Goal: Task Accomplishment & Management: Manage account settings

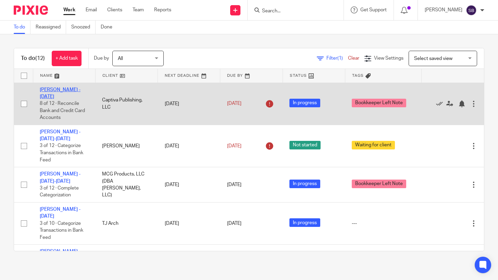
click at [64, 89] on link "[PERSON_NAME] - [DATE]" at bounding box center [60, 93] width 41 height 12
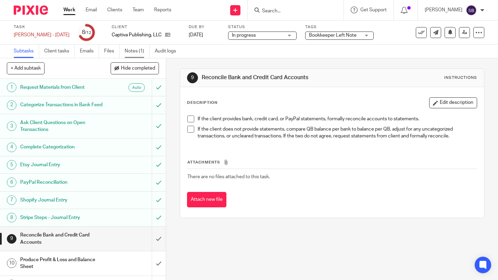
click at [129, 50] on link "Notes (1)" at bounding box center [137, 51] width 25 height 13
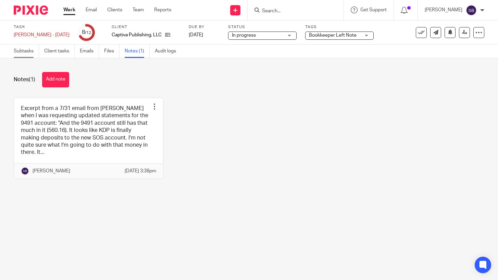
click at [18, 51] on link "Subtasks" at bounding box center [26, 51] width 25 height 13
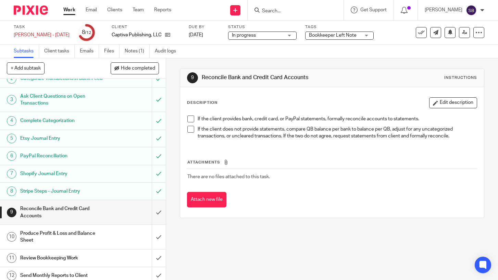
scroll to position [31, 0]
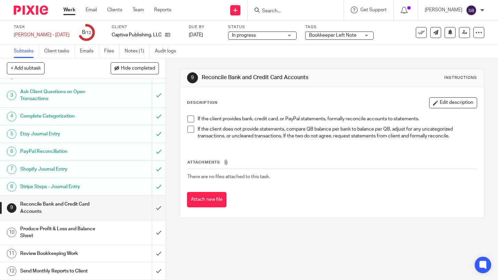
click at [67, 13] on link "Work" at bounding box center [69, 10] width 12 height 7
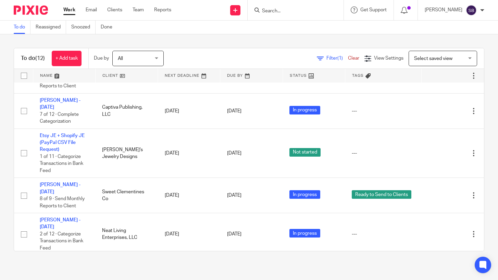
scroll to position [292, 0]
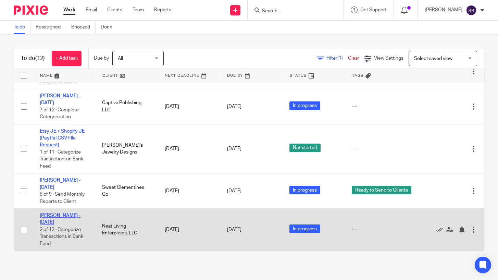
click at [62, 214] on link "[PERSON_NAME] - [DATE]" at bounding box center [60, 219] width 41 height 12
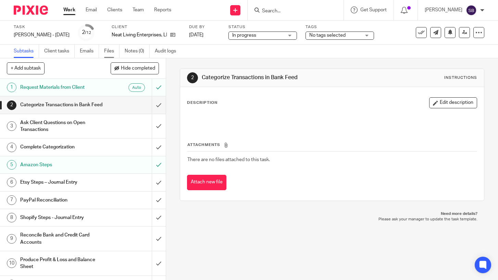
click at [108, 52] on link "Files" at bounding box center [111, 51] width 15 height 13
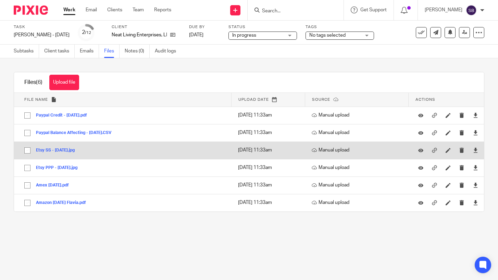
click at [68, 149] on button "Etsy SS - July 2025.jpg" at bounding box center [58, 150] width 44 height 5
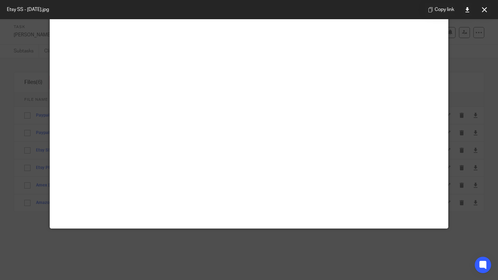
scroll to position [65, 0]
click at [485, 10] on icon at bounding box center [484, 9] width 5 height 5
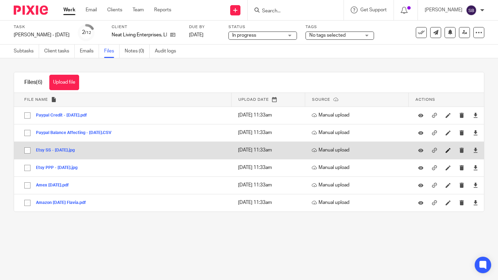
click at [448, 153] on icon at bounding box center [448, 150] width 5 height 5
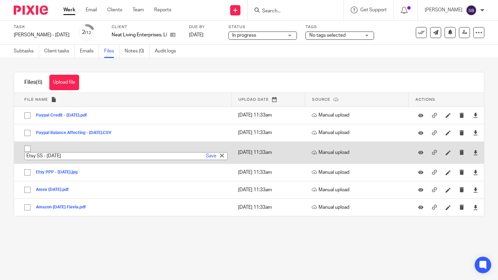
click at [64, 156] on input "Etsy SS - July 2025" at bounding box center [125, 156] width 203 height 8
click at [48, 157] on input "Etsy SS - Jul 25" at bounding box center [125, 156] width 203 height 8
click at [60, 157] on input "Etsy SS Jul 25" at bounding box center [125, 156] width 203 height 8
type input "Etsy SS [DATE] Flavia"
click at [210, 154] on link "Save" at bounding box center [211, 155] width 11 height 7
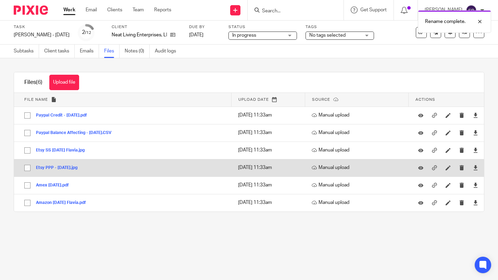
click at [75, 165] on div "Etsy PPP - July 2025.jpg" at bounding box center [59, 167] width 47 height 7
click at [76, 168] on button "Etsy PPP - July 2025.jpg" at bounding box center [59, 167] width 47 height 5
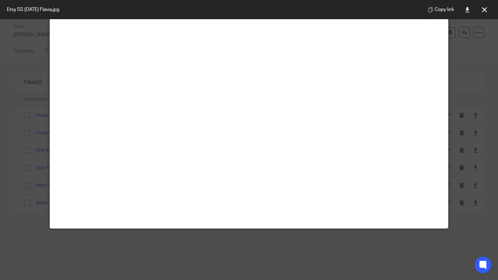
scroll to position [49, 0]
click at [485, 7] on icon at bounding box center [484, 9] width 5 height 5
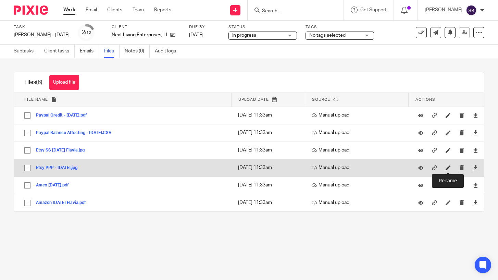
click at [448, 168] on icon at bounding box center [448, 167] width 5 height 5
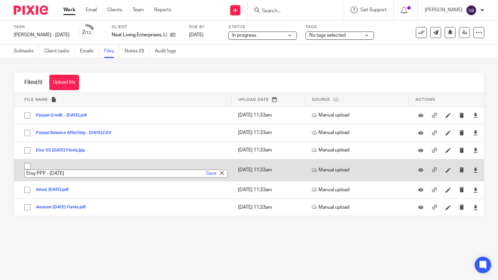
click at [67, 173] on input "Etsy PPP - July 2025" at bounding box center [125, 174] width 203 height 8
click at [51, 174] on input "Etsy PPP - Jul 25" at bounding box center [125, 174] width 203 height 8
click at [61, 175] on input "Etsy PPP Jul 25" at bounding box center [125, 174] width 203 height 8
type input "Etsy PPP Jul 25 Flavia"
click at [210, 175] on link "Save" at bounding box center [211, 173] width 11 height 7
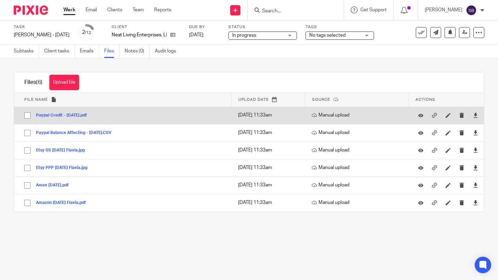
click at [79, 116] on button "Paypal Credit - July 2025.pdf" at bounding box center [64, 115] width 56 height 5
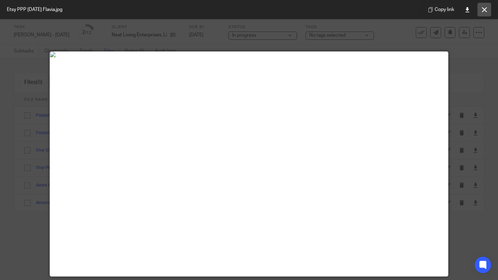
click at [484, 12] on button at bounding box center [484, 10] width 14 height 14
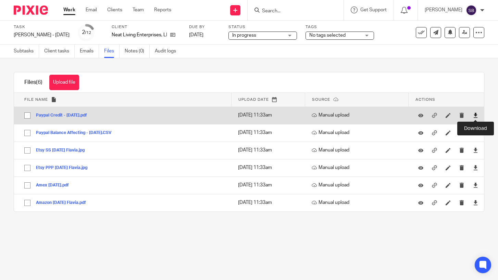
click at [476, 117] on icon at bounding box center [475, 115] width 5 height 5
click at [449, 114] on icon at bounding box center [448, 115] width 5 height 5
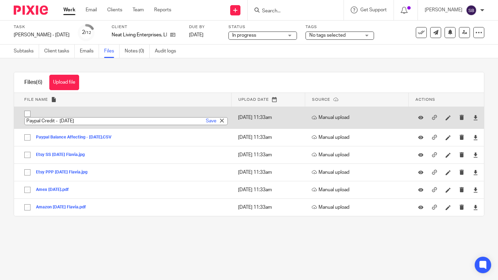
click at [54, 122] on input "Paypal Credit - July 2025" at bounding box center [125, 121] width 203 height 8
click at [103, 122] on input "Paypal cc Synchrony 2503 - July 2025" at bounding box center [125, 121] width 203 height 8
click at [89, 122] on input "Paypal cc Synchrony 2503 - Jul 25" at bounding box center [125, 121] width 203 height 8
click at [107, 122] on input "Paypal cc Synchrony 2503 Jul 25" at bounding box center [125, 121] width 203 height 8
type input "Paypal cc Synchrony 2503 Jul 25 Flavia"
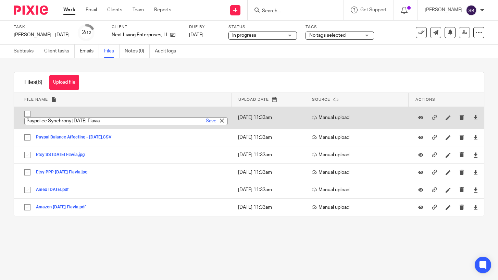
click at [210, 121] on link "Save" at bounding box center [211, 120] width 11 height 7
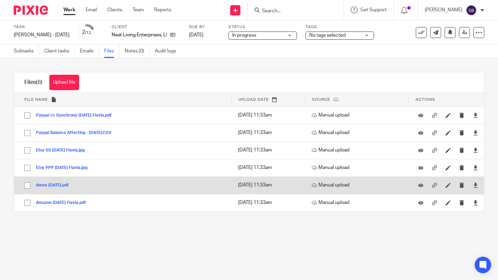
click at [66, 184] on button "Amex 2025-07-29.pdf" at bounding box center [55, 185] width 38 height 5
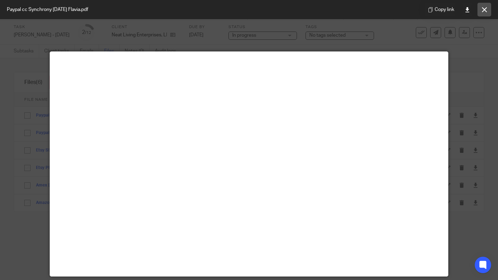
click at [482, 9] on icon at bounding box center [484, 9] width 5 height 5
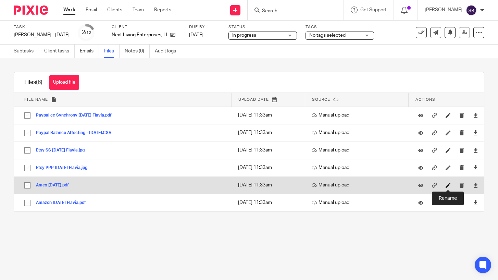
click at [448, 185] on icon at bounding box center [448, 185] width 5 height 5
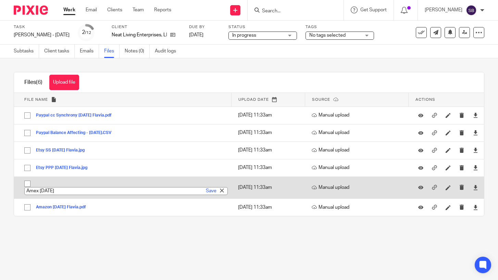
click at [39, 190] on input "Amex 2025-07-29" at bounding box center [125, 191] width 203 height 8
click at [65, 191] on input "Amex Prime cc 2025-07-29" at bounding box center [125, 191] width 203 height 8
click at [86, 193] on input "Amex Prime cc 25-07-29" at bounding box center [125, 191] width 203 height 8
type input "Amex Prime cc Jul 29 Flavia"
click at [208, 190] on link "Save" at bounding box center [211, 190] width 11 height 7
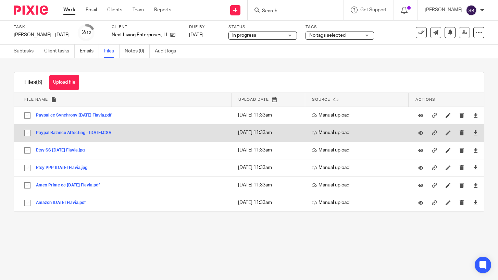
click at [95, 132] on button "Paypal Balance Affecting - July 2025.CSV" at bounding box center [76, 133] width 80 height 5
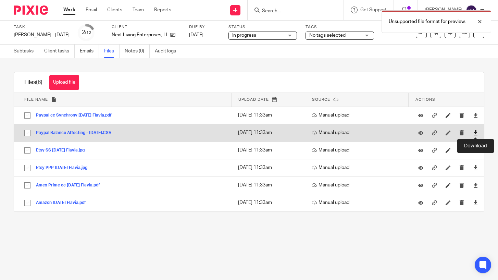
click at [475, 132] on icon at bounding box center [475, 132] width 5 height 5
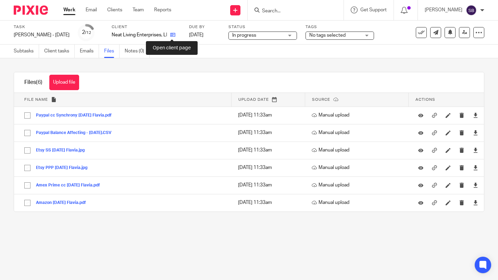
click at [172, 35] on icon at bounding box center [172, 34] width 5 height 5
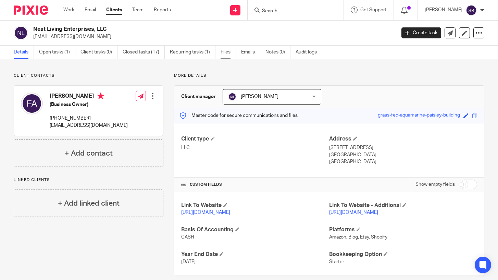
click at [224, 55] on link "Files" at bounding box center [228, 52] width 15 height 13
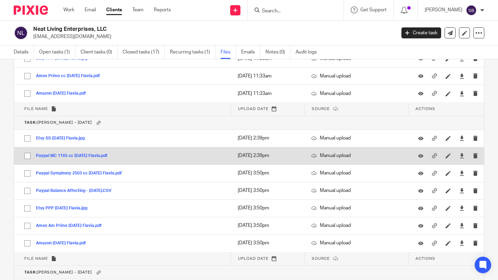
scroll to position [983, 0]
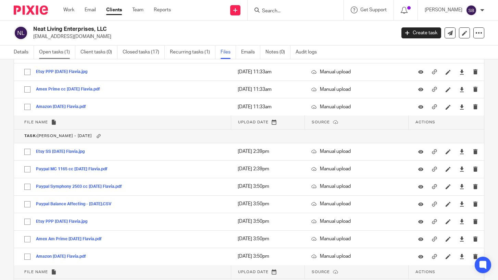
click at [47, 54] on link "Open tasks (1)" at bounding box center [57, 52] width 36 height 13
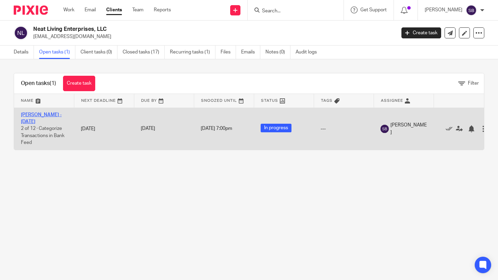
click at [51, 113] on link "[PERSON_NAME] - [DATE]" at bounding box center [41, 118] width 41 height 12
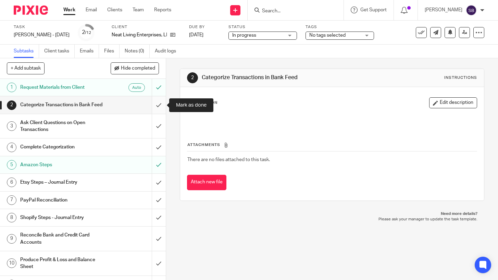
click at [156, 106] on input "submit" at bounding box center [83, 104] width 166 height 17
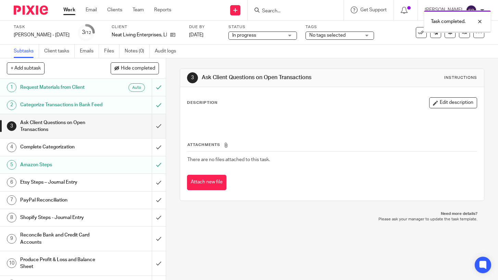
click at [158, 126] on input "submit" at bounding box center [83, 126] width 166 height 24
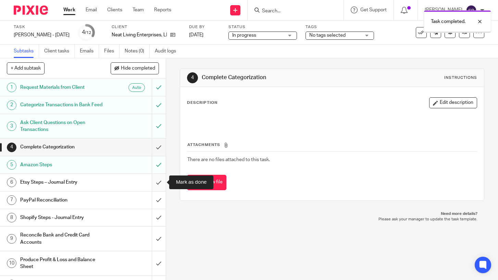
click at [158, 182] on input "submit" at bounding box center [83, 182] width 166 height 17
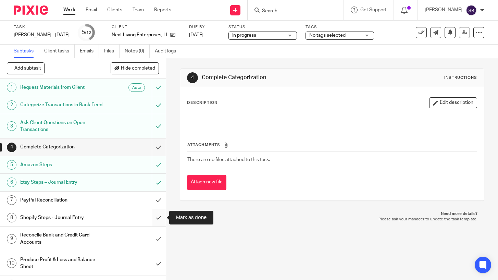
click at [156, 219] on input "submit" at bounding box center [83, 217] width 166 height 17
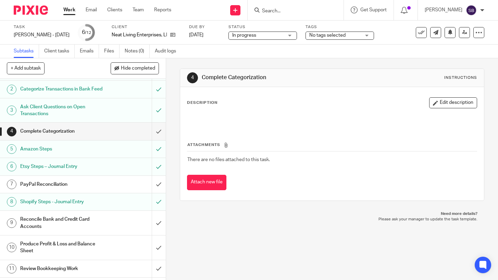
scroll to position [31, 0]
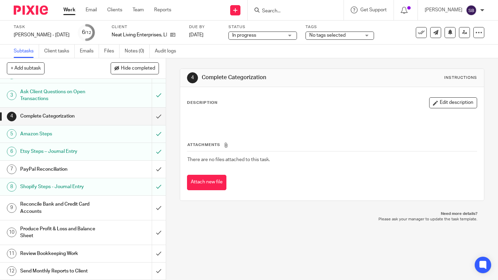
click at [70, 10] on link "Work" at bounding box center [69, 10] width 12 height 7
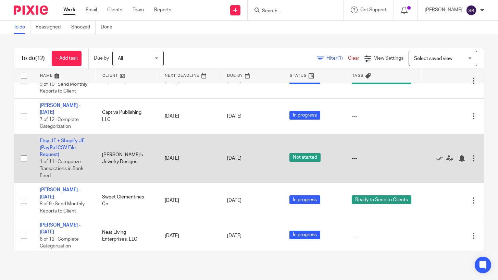
scroll to position [284, 0]
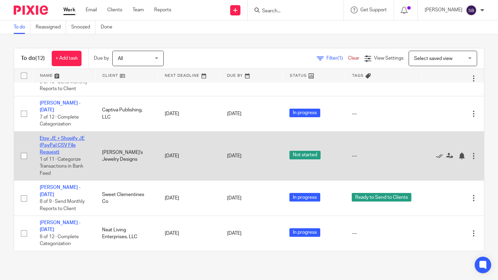
click at [65, 144] on link "Etsy JE + Shopify JE (PayPal CSV File Request)" at bounding box center [62, 145] width 45 height 19
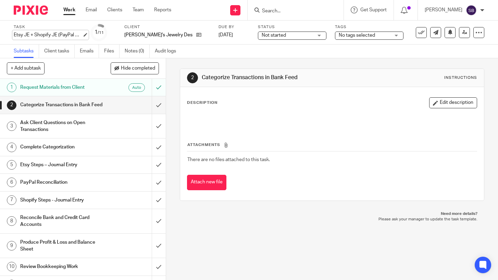
click at [37, 32] on div "Etsy JE + Shopify JE (PayPal CSV File Request) Save Etsy JE + Shopify JE (PayPa…" at bounding box center [48, 35] width 69 height 7
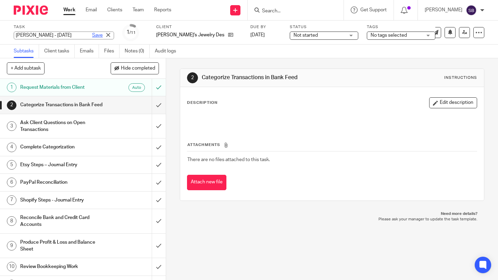
type input "[PERSON_NAME] - [DATE]"
click at [92, 34] on link "Save" at bounding box center [97, 35] width 11 height 7
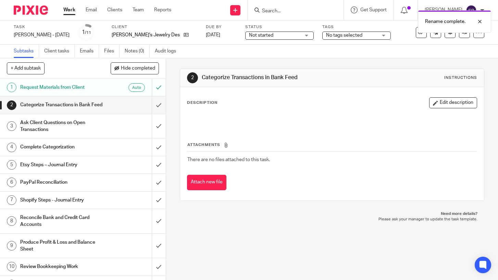
click at [249, 37] on span "Not started" at bounding box center [261, 35] width 24 height 5
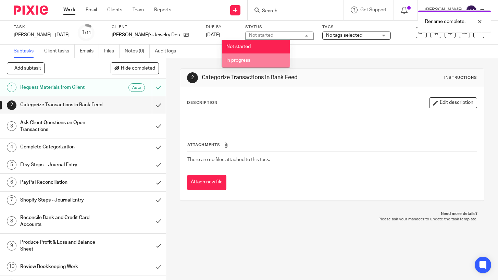
click at [237, 61] on span "In progress" at bounding box center [238, 60] width 24 height 5
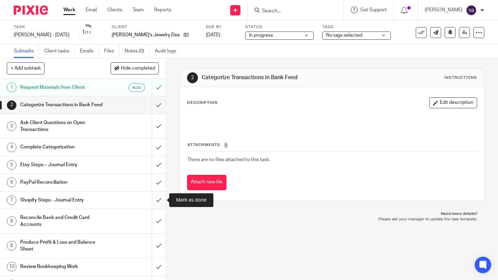
click at [157, 198] on input "submit" at bounding box center [83, 199] width 166 height 17
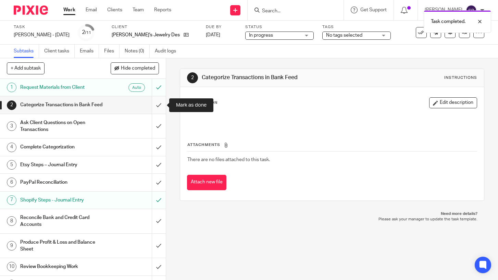
click at [157, 107] on input "submit" at bounding box center [83, 104] width 166 height 17
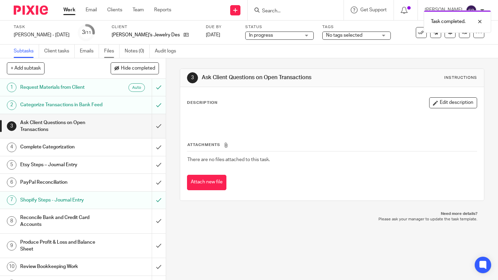
click at [110, 51] on link "Files" at bounding box center [111, 51] width 15 height 13
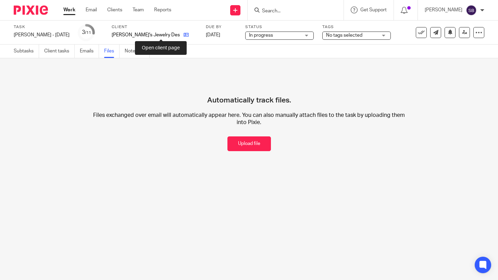
click at [184, 35] on icon at bounding box center [186, 34] width 5 height 5
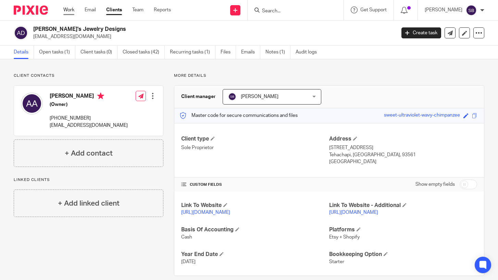
click at [71, 8] on link "Work" at bounding box center [68, 10] width 11 height 7
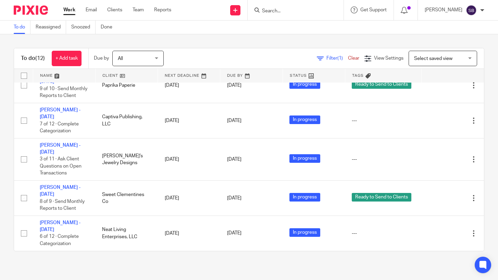
scroll to position [278, 0]
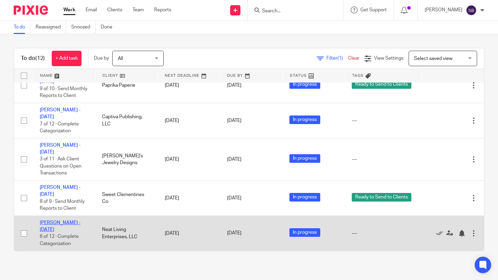
click at [78, 223] on link "[PERSON_NAME] - [DATE]" at bounding box center [60, 226] width 41 height 12
